Goal: Information Seeking & Learning: Check status

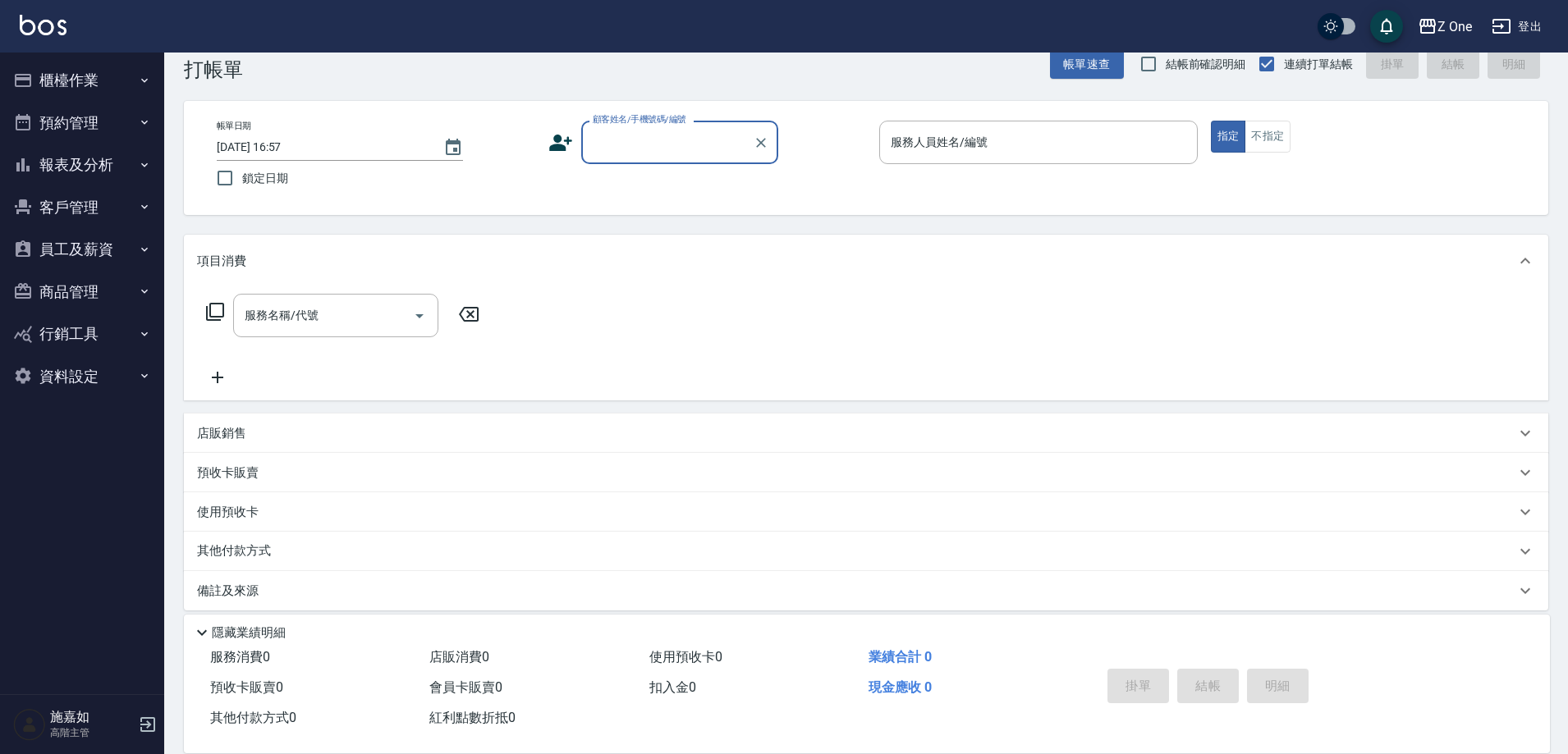
scroll to position [31, 0]
click at [92, 96] on button "櫃檯作業" at bounding box center [82, 80] width 151 height 43
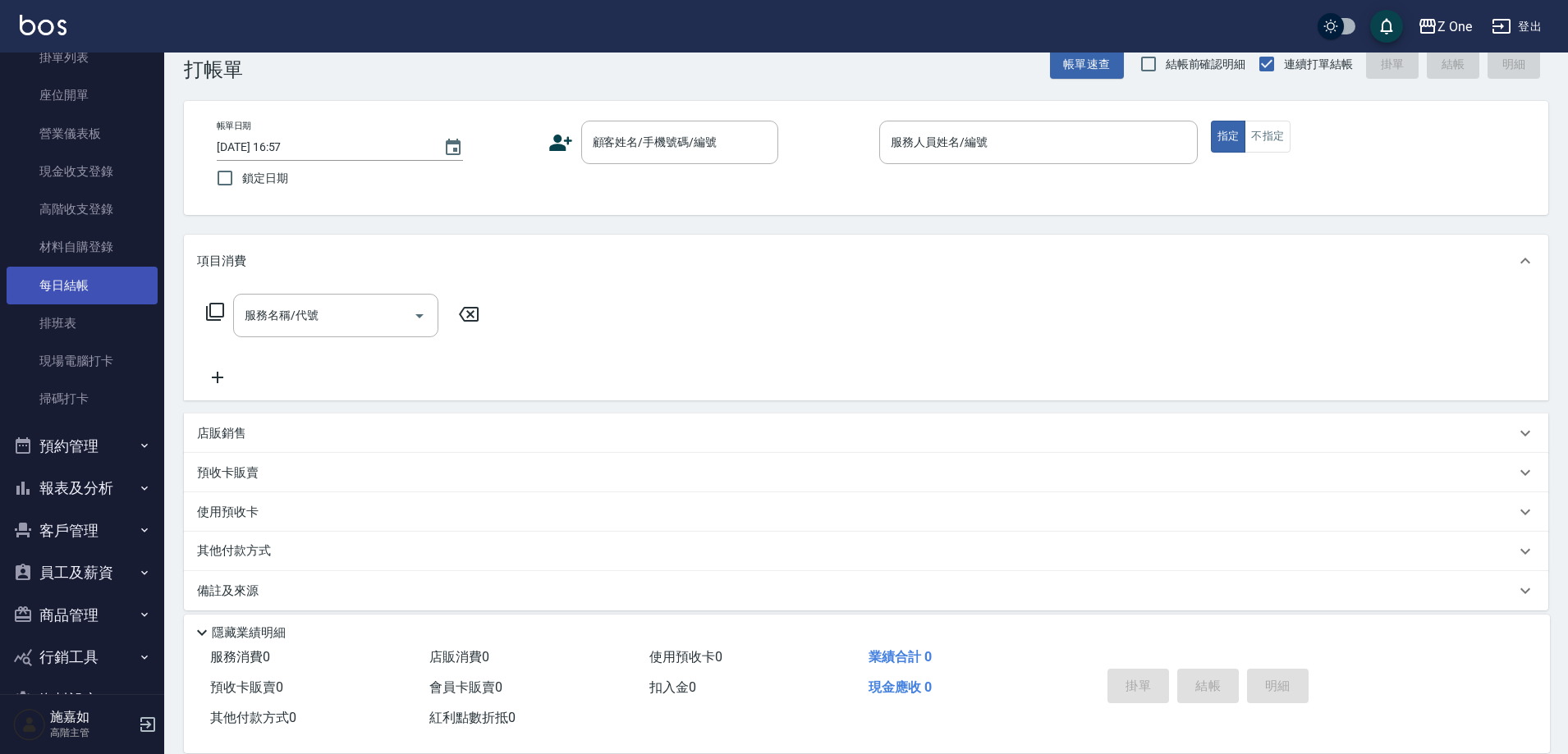
scroll to position [164, 0]
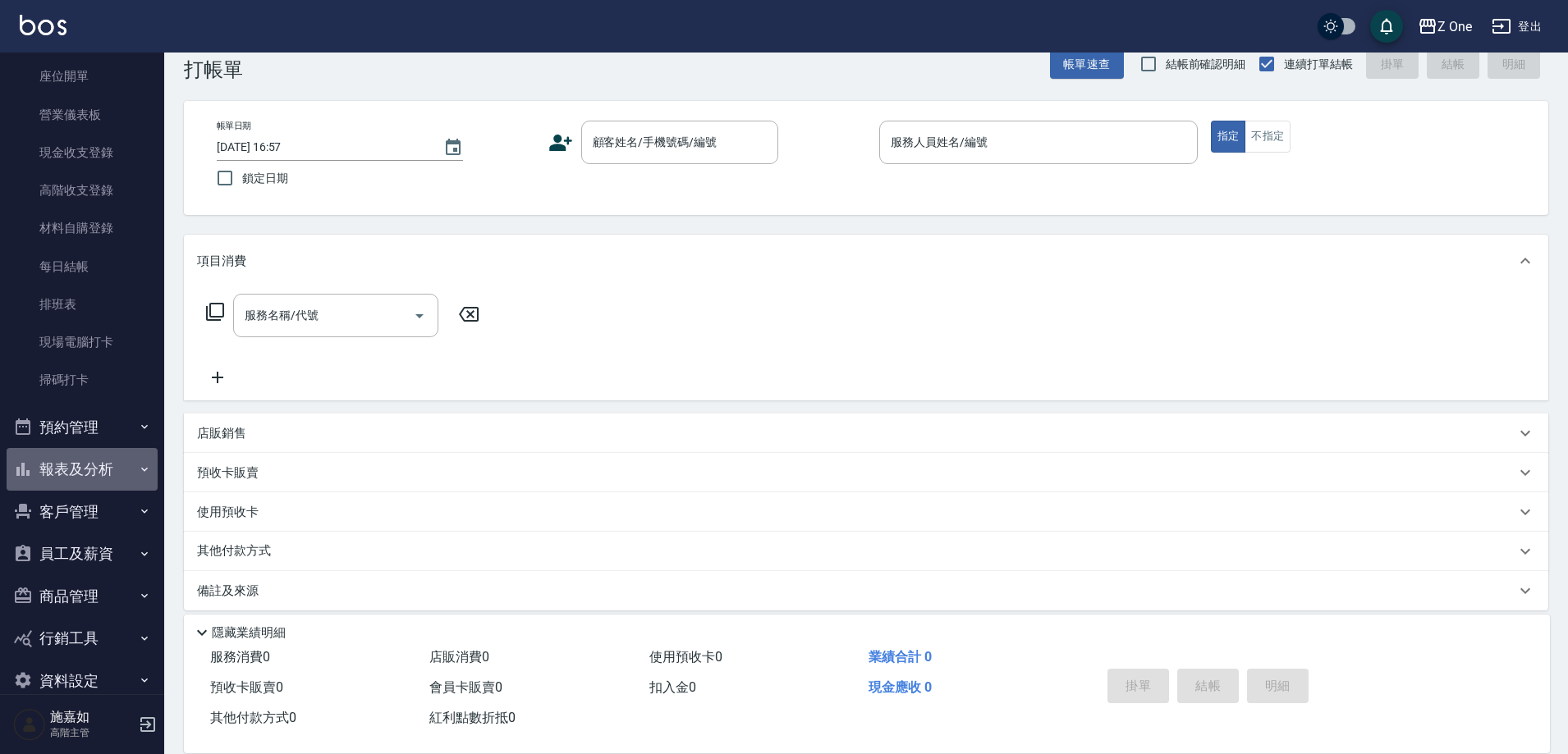
click at [105, 470] on button "報表及分析" at bounding box center [82, 469] width 151 height 43
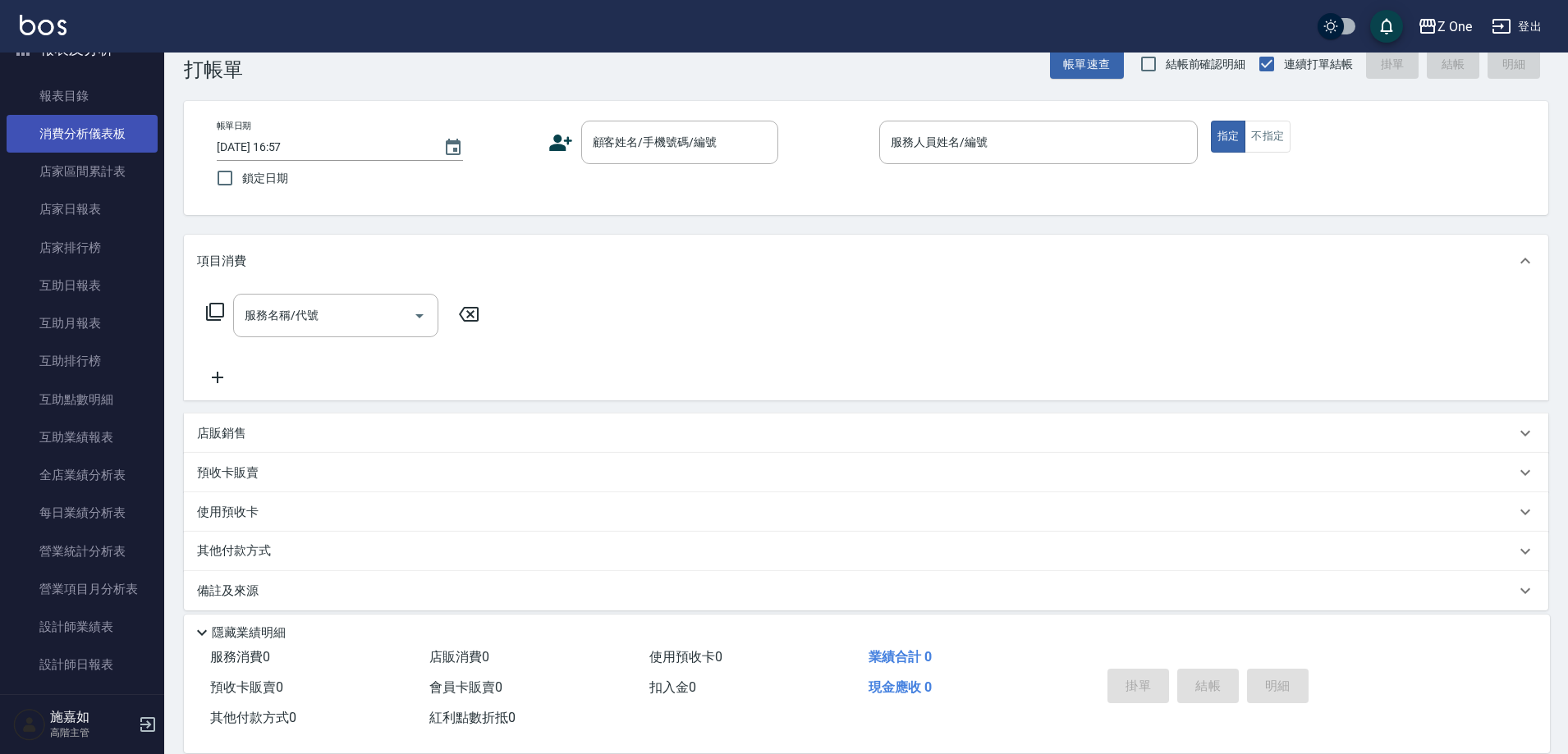
scroll to position [656, 0]
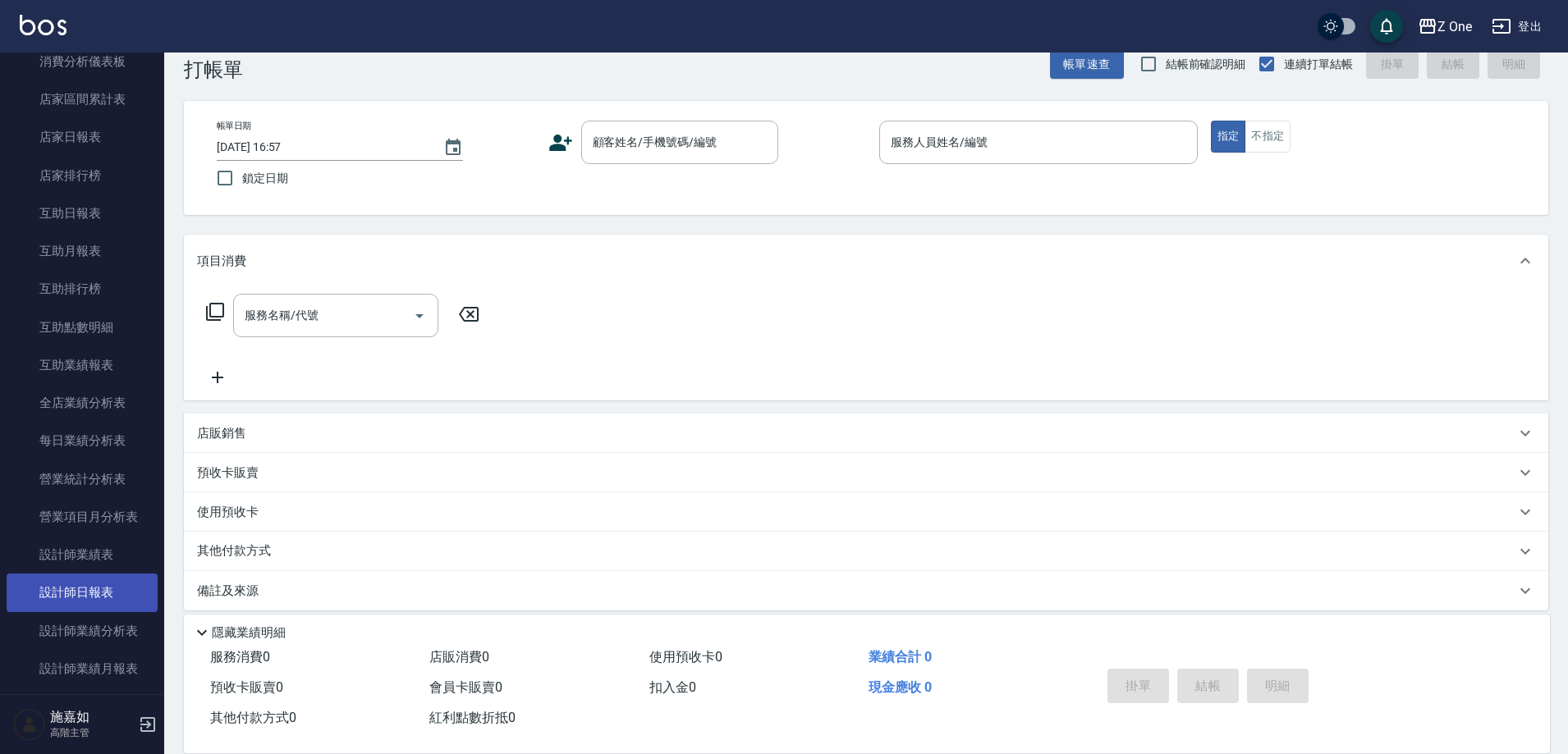
click at [103, 587] on link "設計師日報表" at bounding box center [82, 592] width 151 height 38
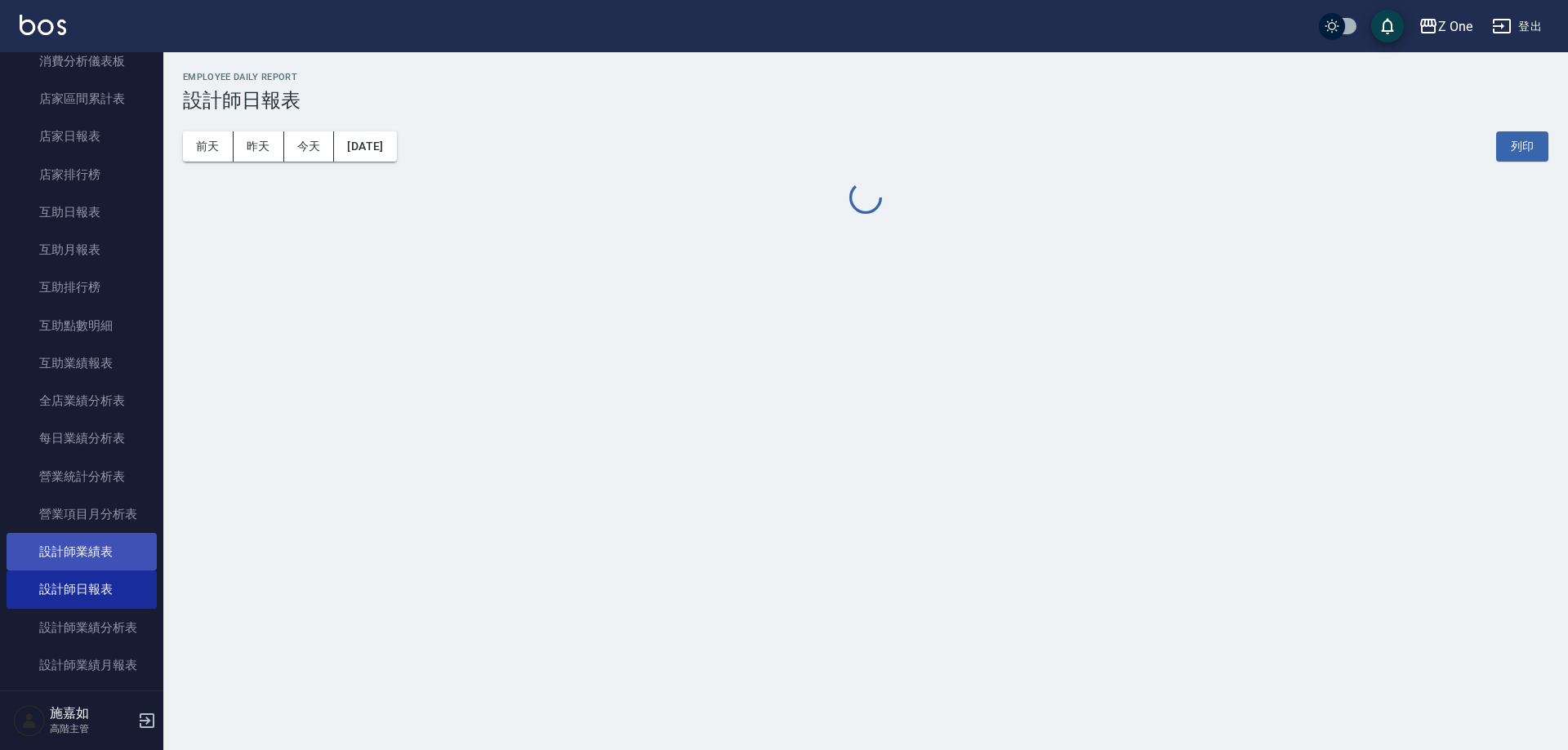
click at [102, 567] on link "設計師業績表" at bounding box center [82, 552] width 150 height 37
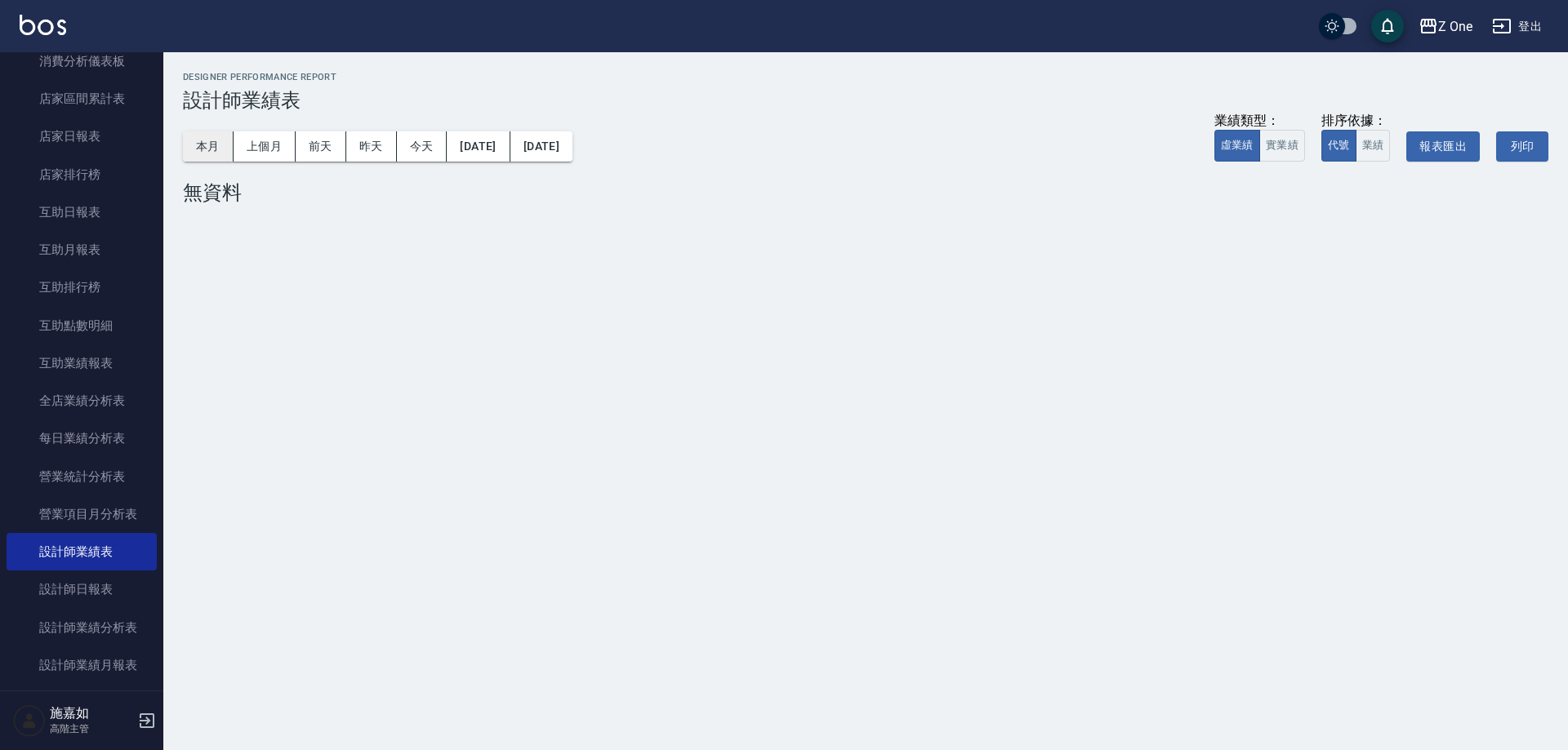
click at [208, 131] on button "本月" at bounding box center [208, 146] width 50 height 30
